Goal: Information Seeking & Learning: Learn about a topic

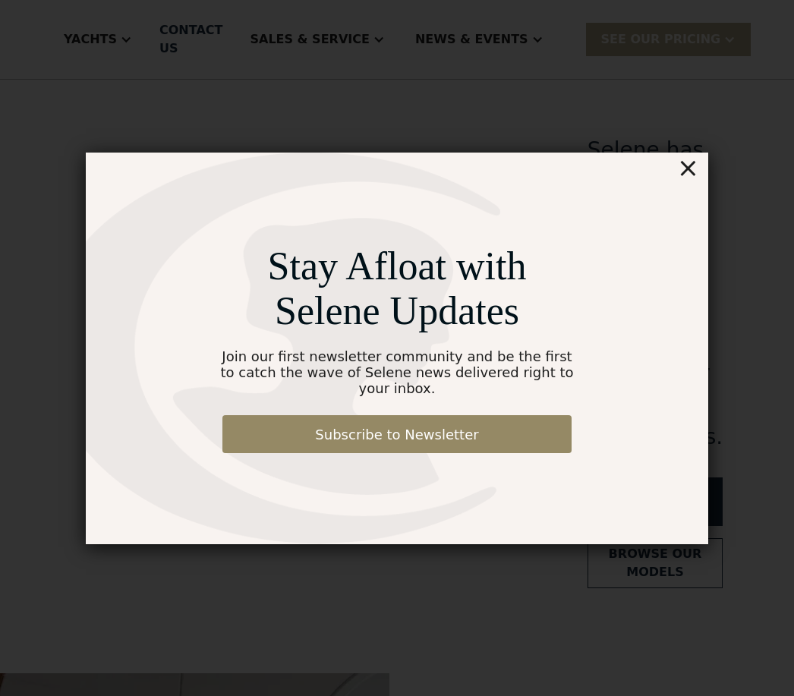
click at [697, 174] on div "×" at bounding box center [688, 168] width 22 height 30
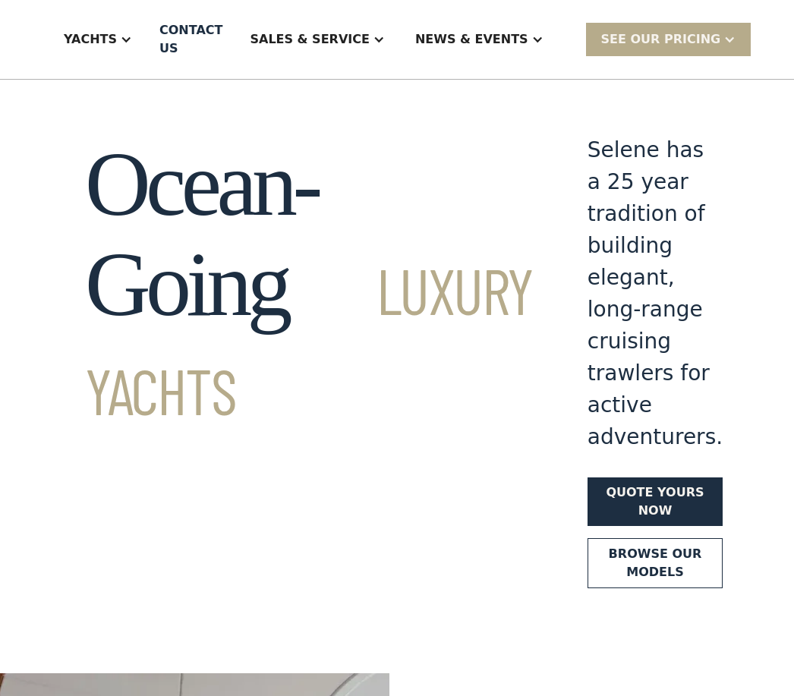
click at [117, 38] on div "Yachts" at bounding box center [90, 39] width 53 height 18
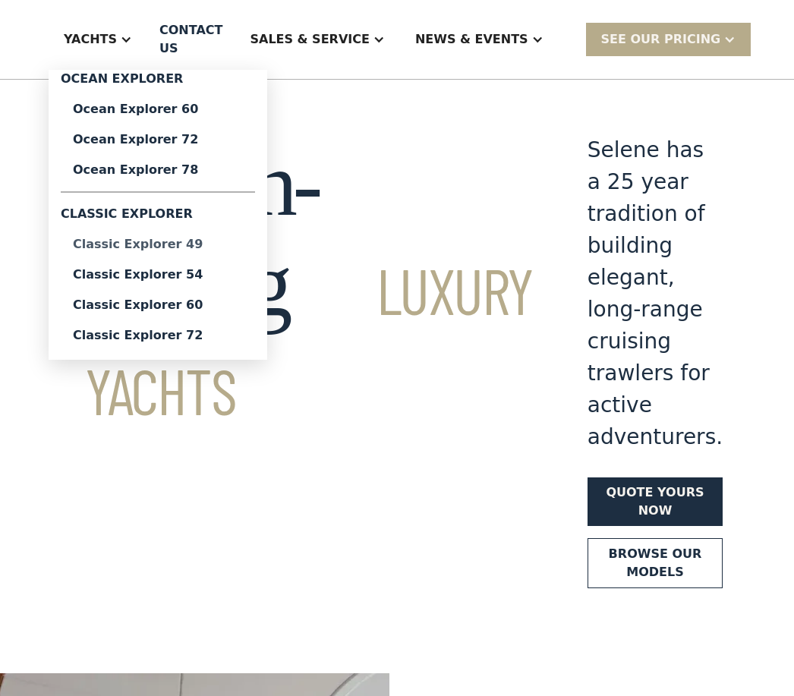
click at [201, 245] on div "Classic Explorer 49" at bounding box center [158, 244] width 170 height 12
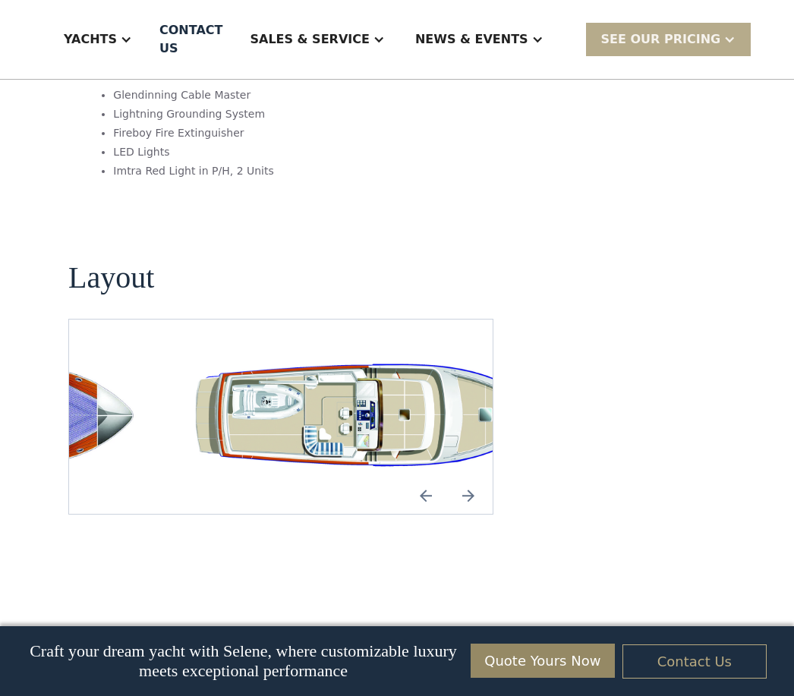
scroll to position [2814, 0]
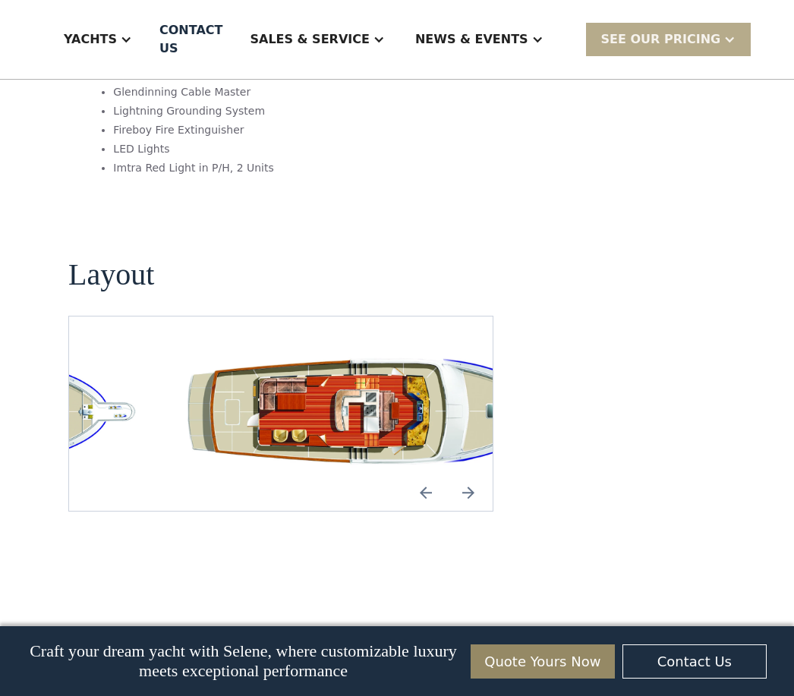
click at [370, 396] on img "open lightbox" at bounding box center [377, 413] width 399 height 121
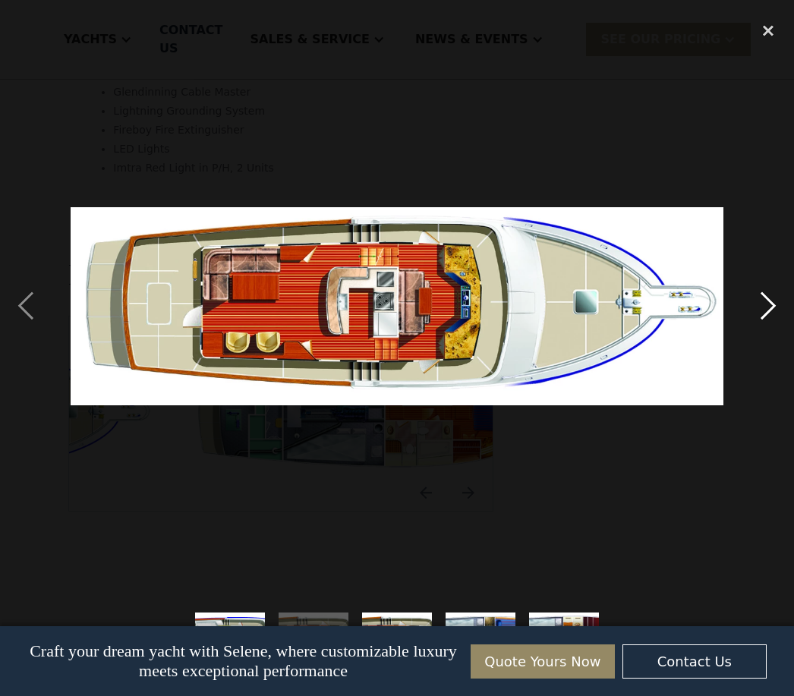
click at [769, 324] on div "next image" at bounding box center [769, 306] width 52 height 585
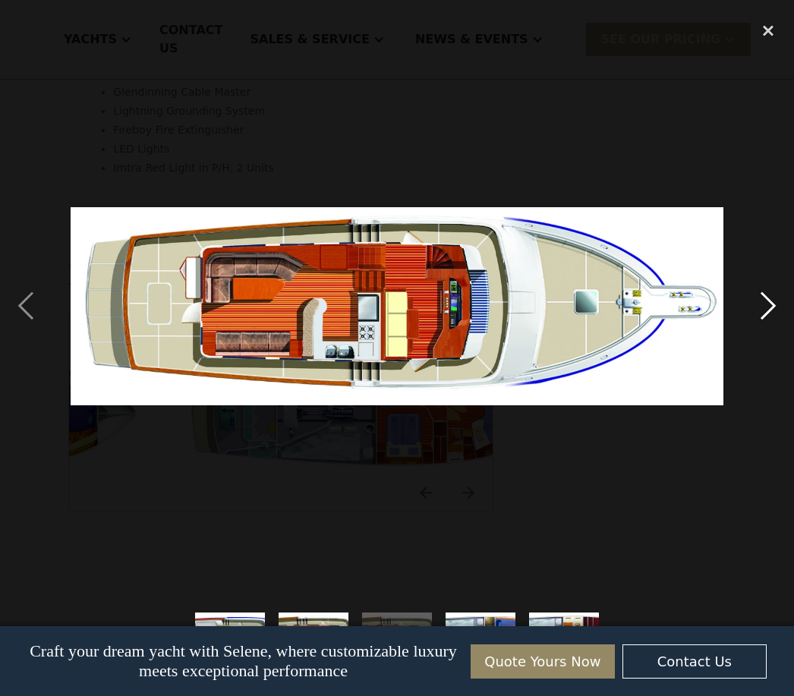
click at [768, 325] on div "next image" at bounding box center [769, 306] width 52 height 585
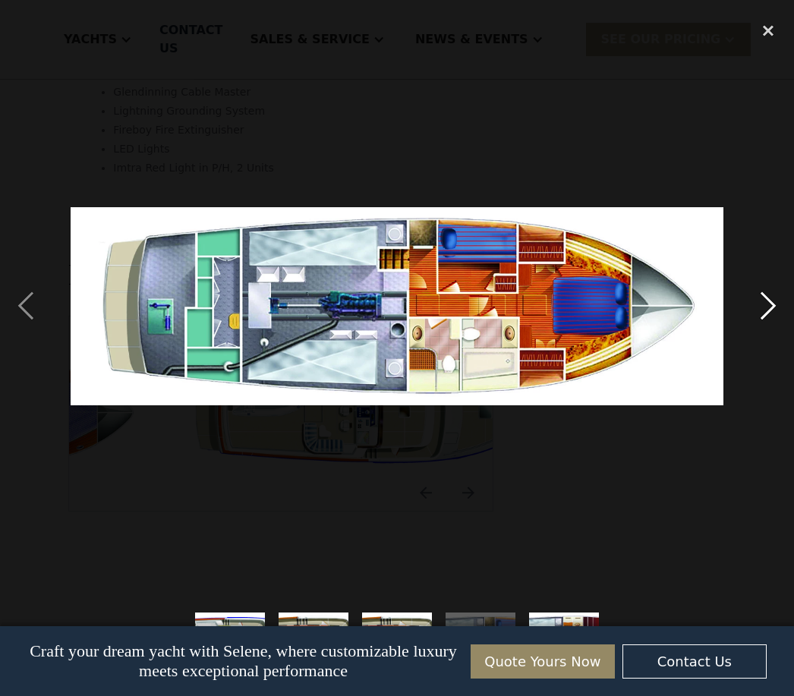
click at [768, 325] on div "next image" at bounding box center [769, 306] width 52 height 585
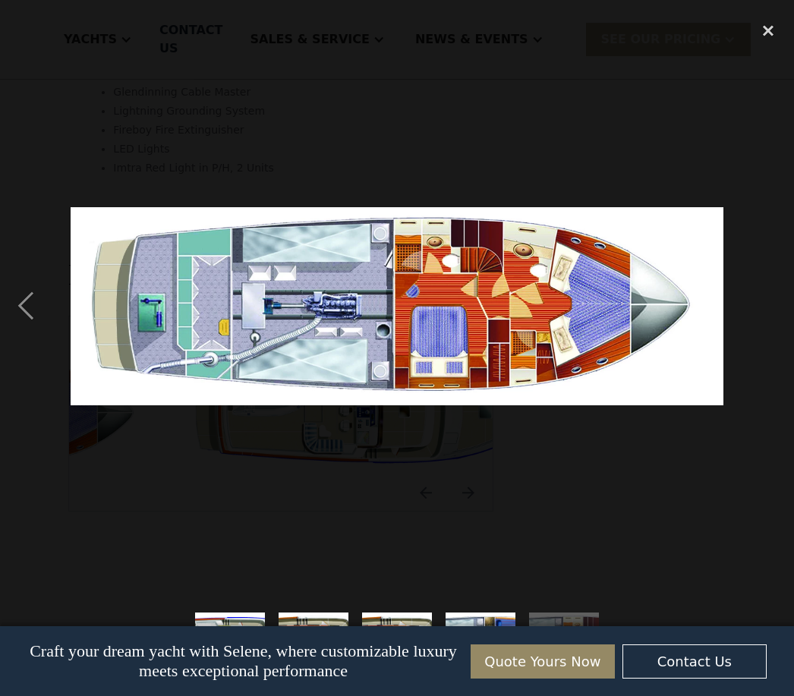
click at [768, 325] on div "next image" at bounding box center [769, 306] width 52 height 585
click at [766, 320] on div "next image" at bounding box center [769, 306] width 52 height 585
click at [771, 26] on div "close lightbox" at bounding box center [769, 30] width 52 height 33
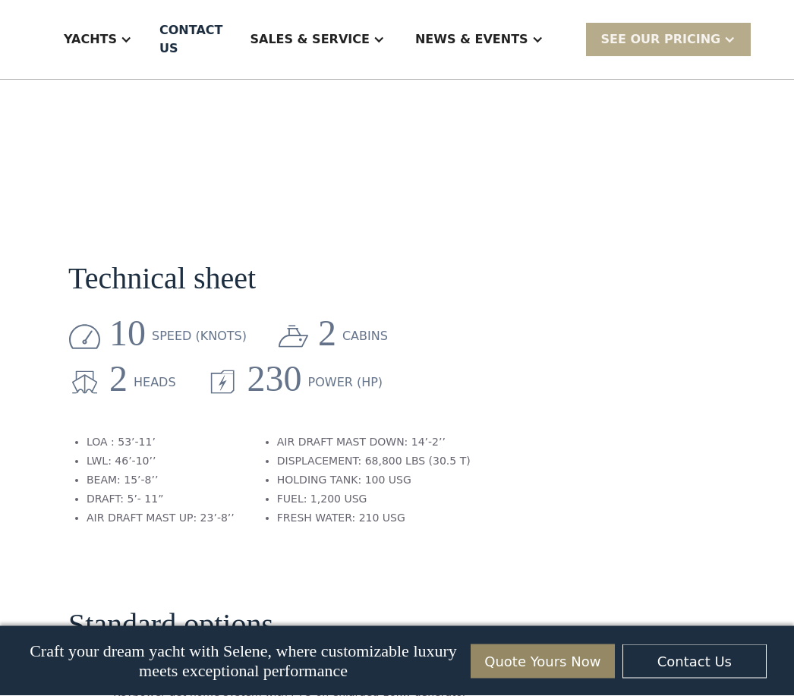
scroll to position [1919, 0]
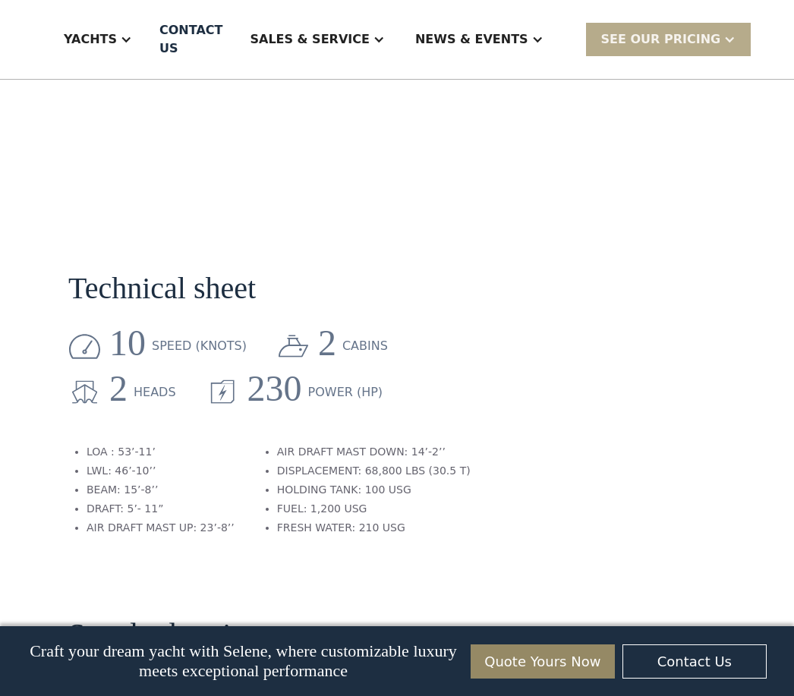
click at [117, 39] on div "Yachts" at bounding box center [90, 39] width 53 height 18
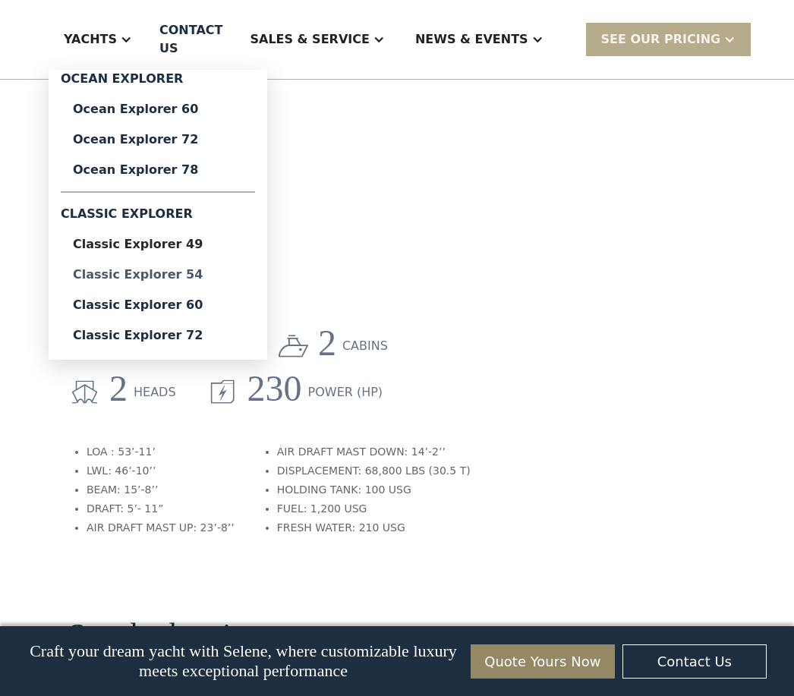
click at [206, 275] on div "Classic Explorer 54" at bounding box center [158, 275] width 170 height 12
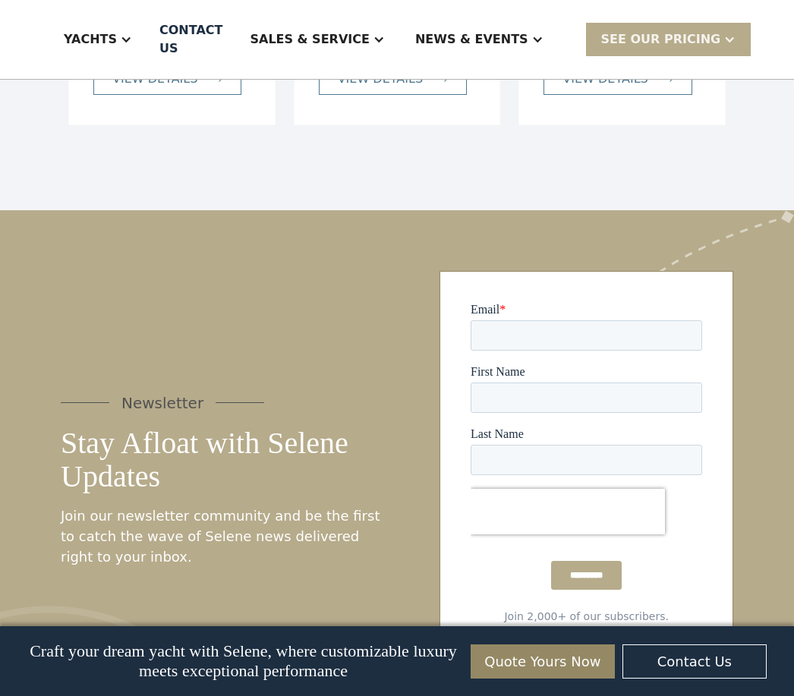
scroll to position [3547, 0]
